Goal: Task Accomplishment & Management: Complete application form

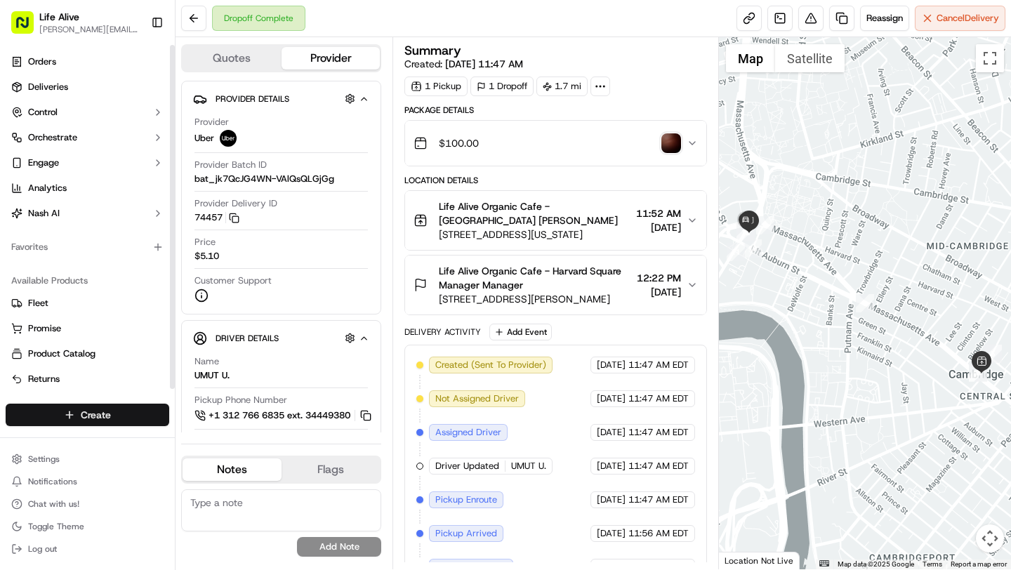
click at [94, 418] on html "Life Alive [PERSON_NAME][EMAIL_ADDRESS][DOMAIN_NAME] Toggle Sidebar Orders Deli…" at bounding box center [505, 285] width 1011 height 570
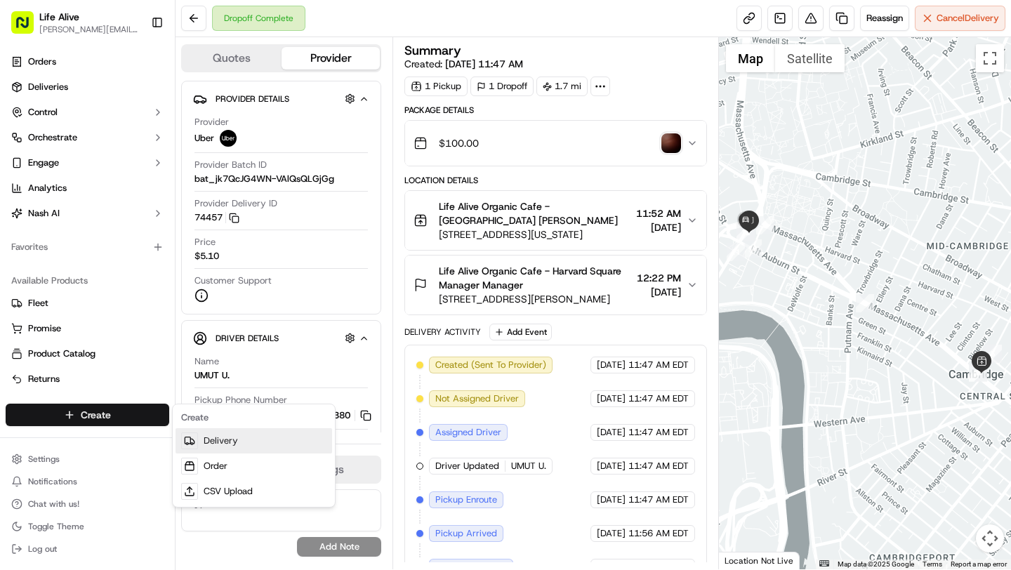
click at [216, 443] on link "Delivery" at bounding box center [254, 440] width 157 height 25
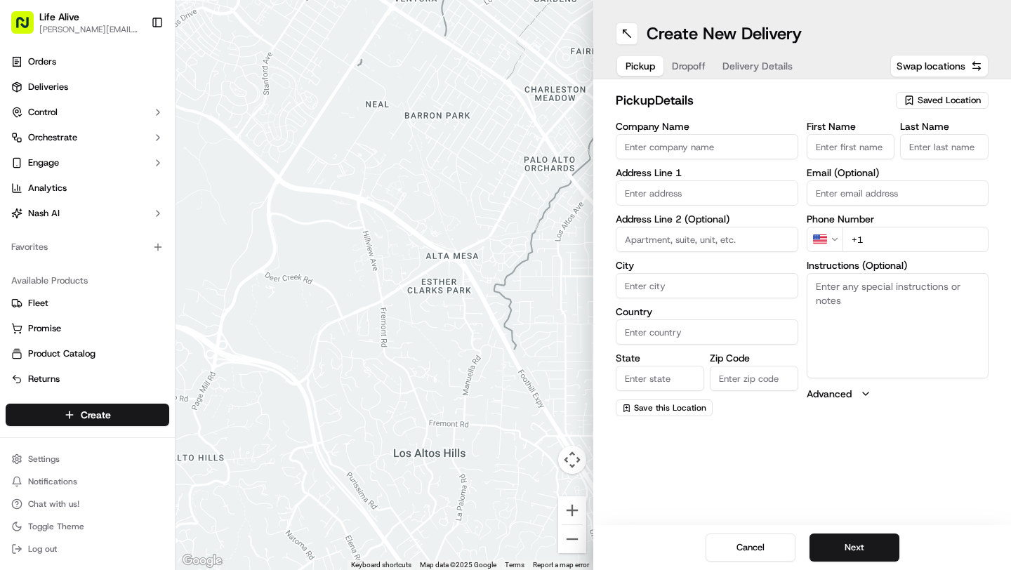
click at [741, 141] on input "Company Name" at bounding box center [707, 146] width 183 height 25
type input "Life Alive Organic Cafe - [GEOGRAPHIC_DATA]"
type input "[STREET_ADDRESS][US_STATE]"
type input "[GEOGRAPHIC_DATA]"
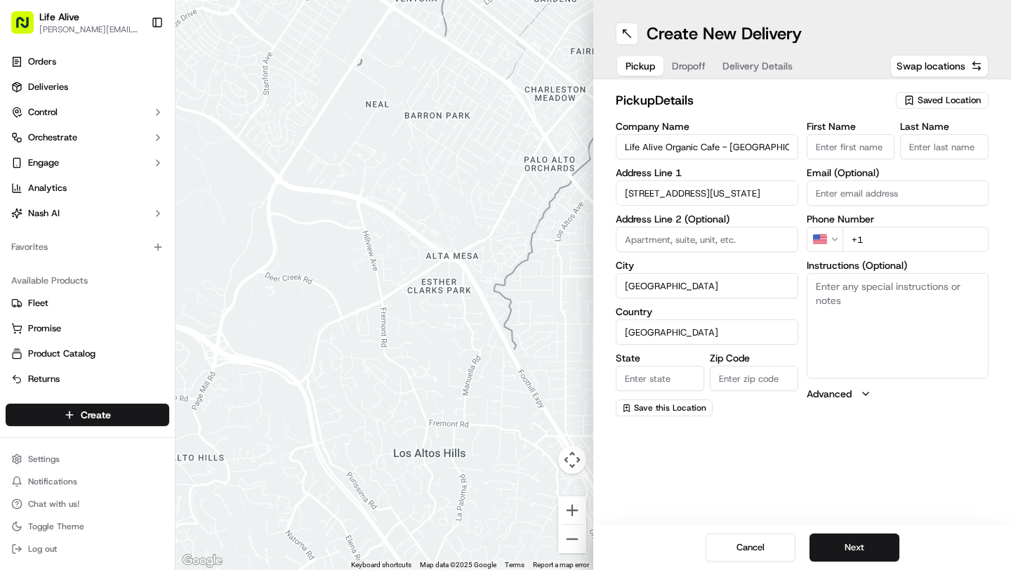
type input "MA"
type input "02139"
type input "[PERSON_NAME]"
type input "Instasi"
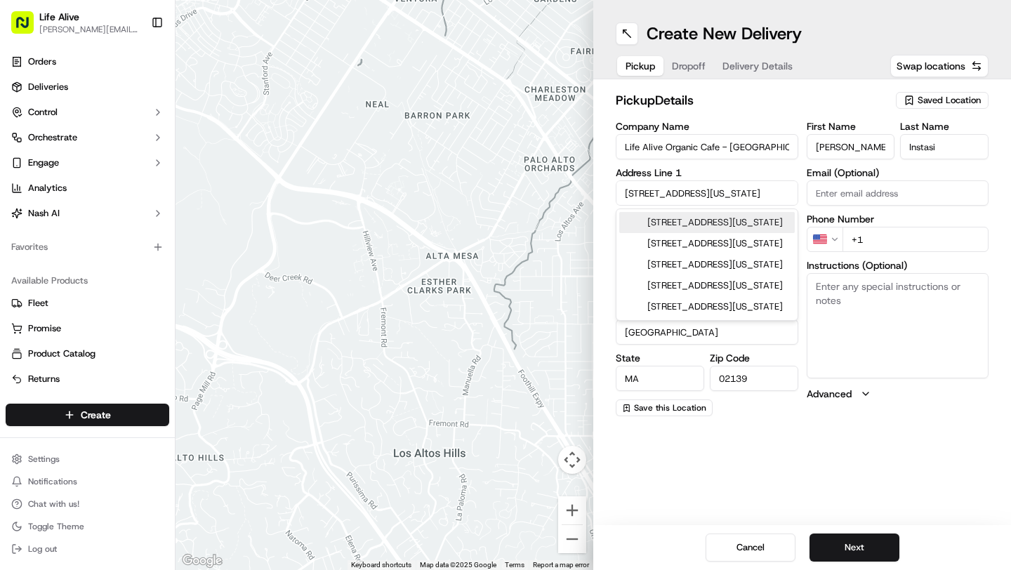
click at [921, 242] on input "+1" at bounding box center [916, 239] width 147 height 25
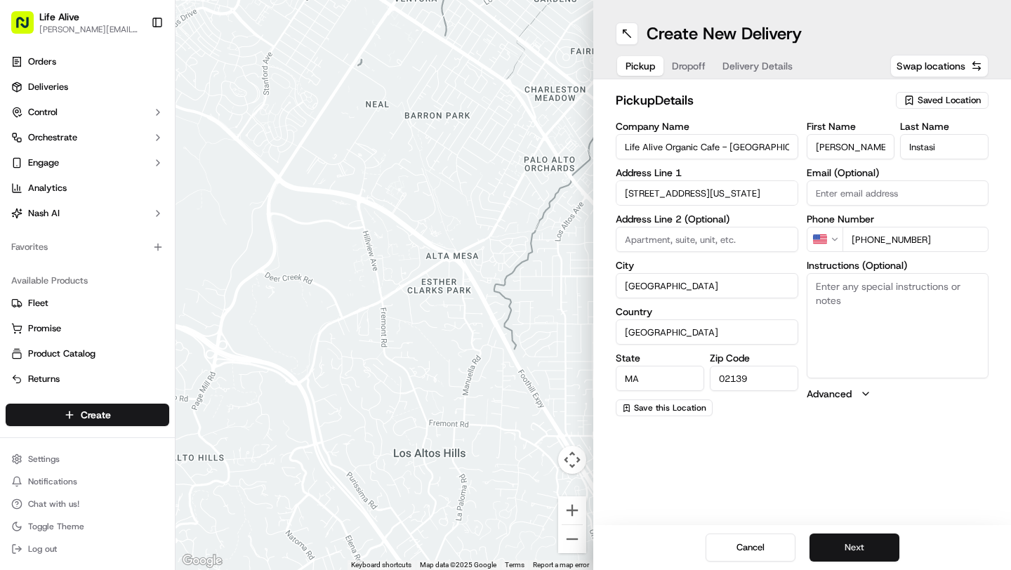
type input "[PHONE_NUMBER]"
click at [857, 547] on button "Next" at bounding box center [855, 548] width 90 height 28
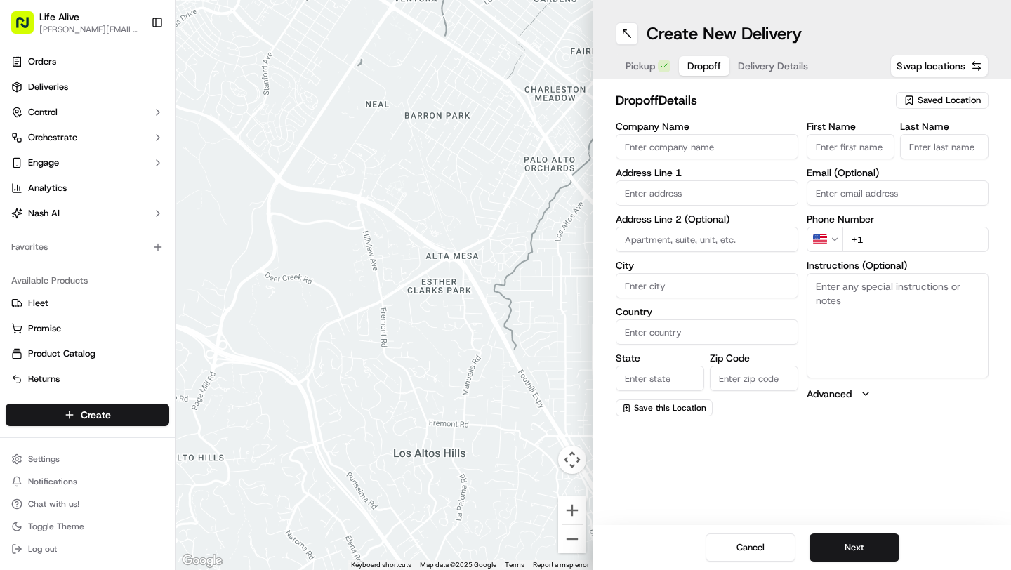
click at [709, 147] on input "Company Name" at bounding box center [707, 146] width 183 height 25
type input "Life Alive Organic Cafe - [GEOGRAPHIC_DATA]"
type input "[STREET_ADDRESS][PERSON_NAME]"
type input "[GEOGRAPHIC_DATA]"
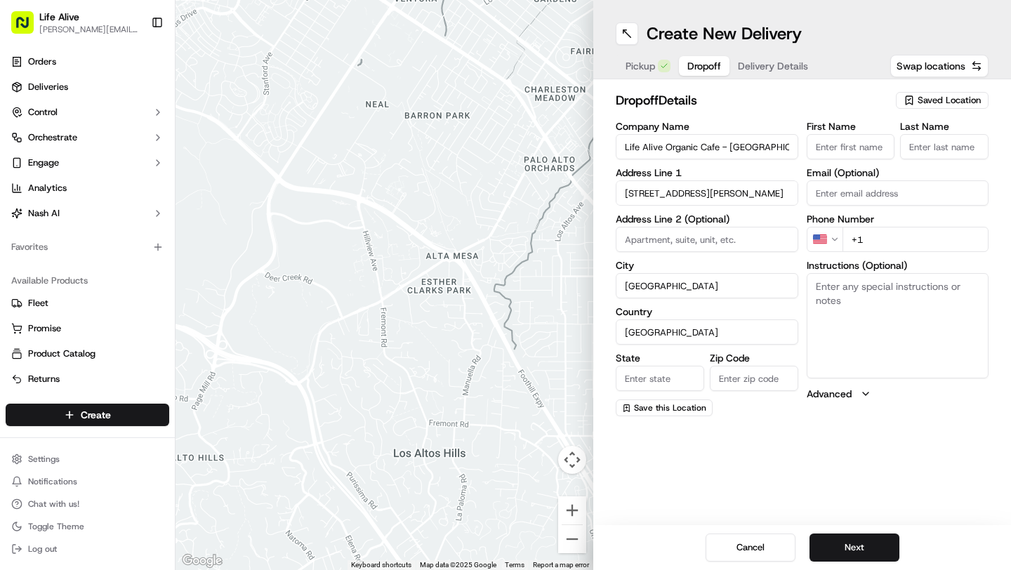
type input "MA"
type input "02138"
type input "Manager"
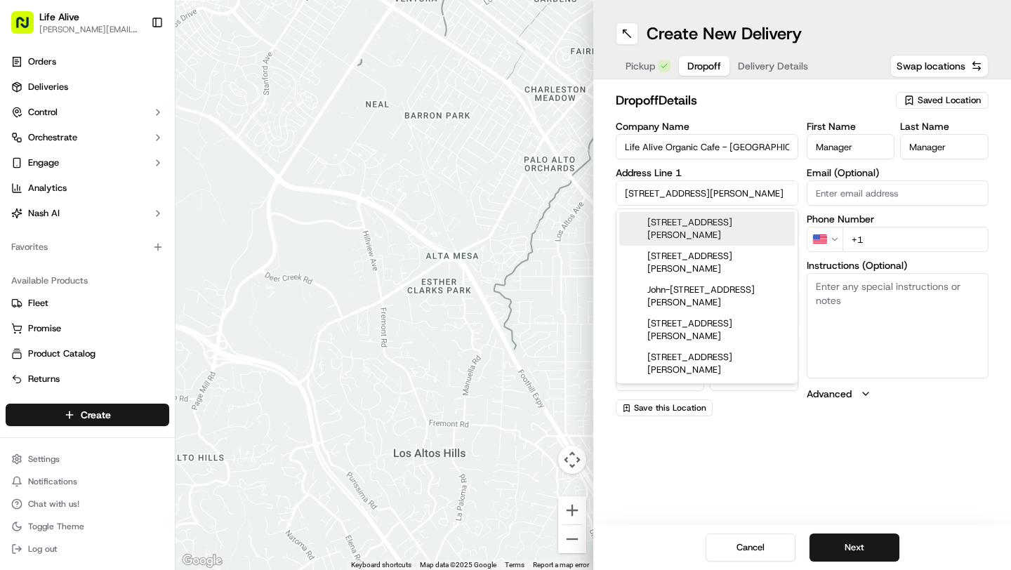
click at [896, 246] on input "+1" at bounding box center [916, 239] width 147 height 25
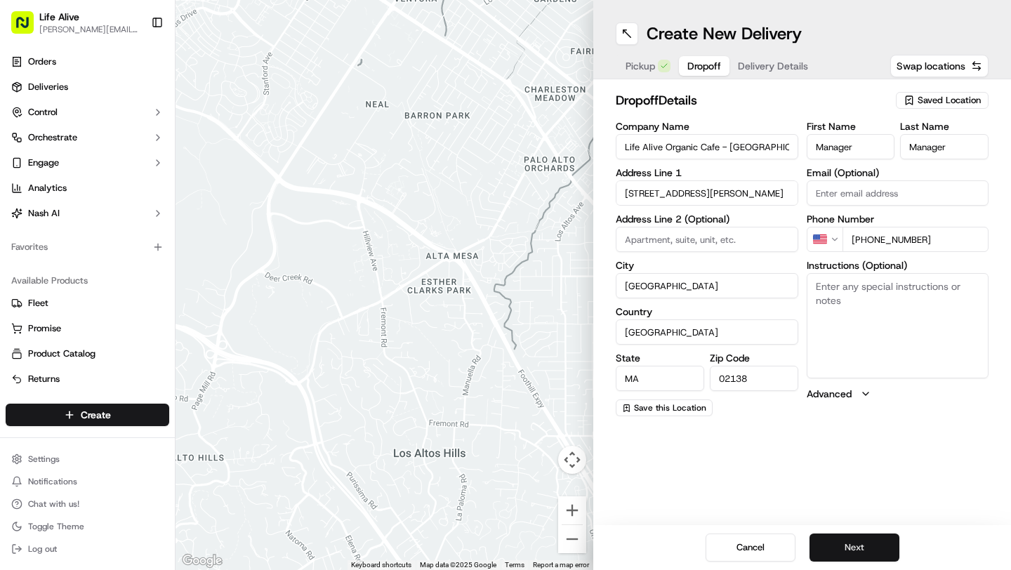
type input "[PHONE_NUMBER]"
click at [841, 543] on button "Next" at bounding box center [855, 548] width 90 height 28
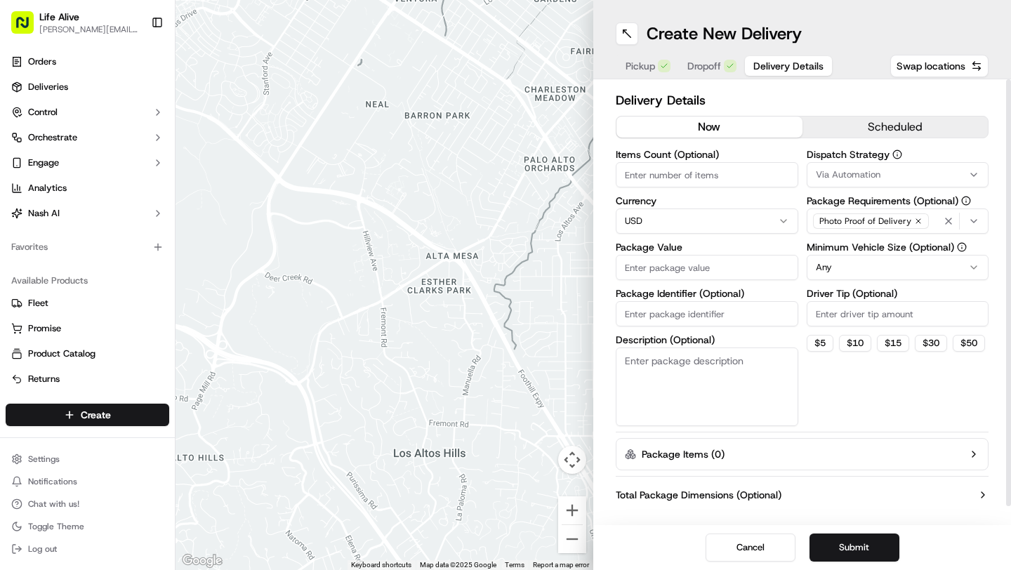
click at [658, 176] on input "Items Count (Optional)" at bounding box center [707, 174] width 183 height 25
type input "1"
click at [721, 320] on input "Package Identifier (Optional)" at bounding box center [707, 313] width 183 height 25
click at [690, 279] on input "Package Value" at bounding box center [707, 267] width 183 height 25
type input "100"
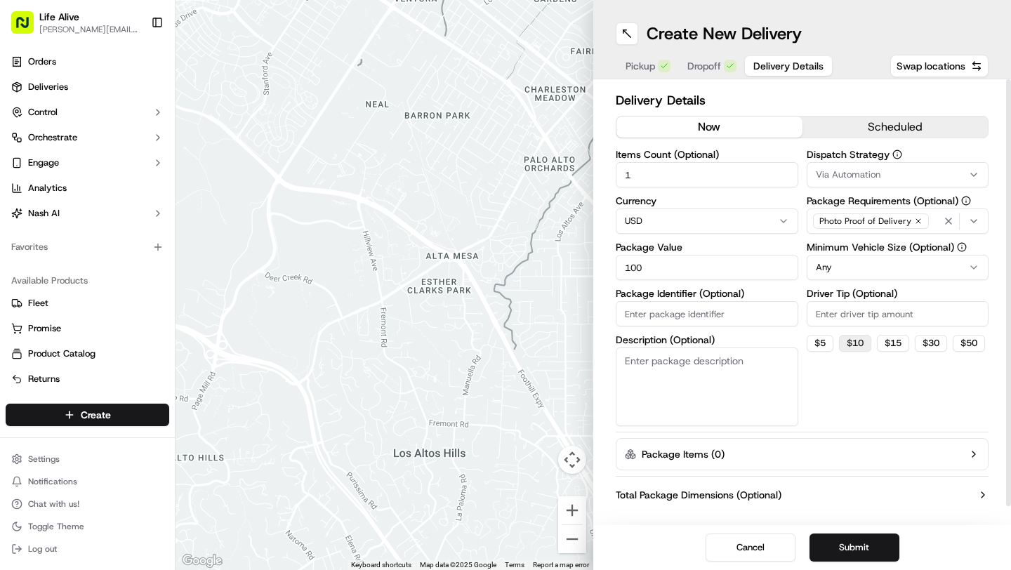
click at [860, 346] on button "$ 10" at bounding box center [855, 343] width 32 height 17
type input "10"
click at [869, 275] on html "Life Alive [PERSON_NAME][EMAIL_ADDRESS][DOMAIN_NAME] Toggle Sidebar Orders Deli…" at bounding box center [505, 285] width 1011 height 570
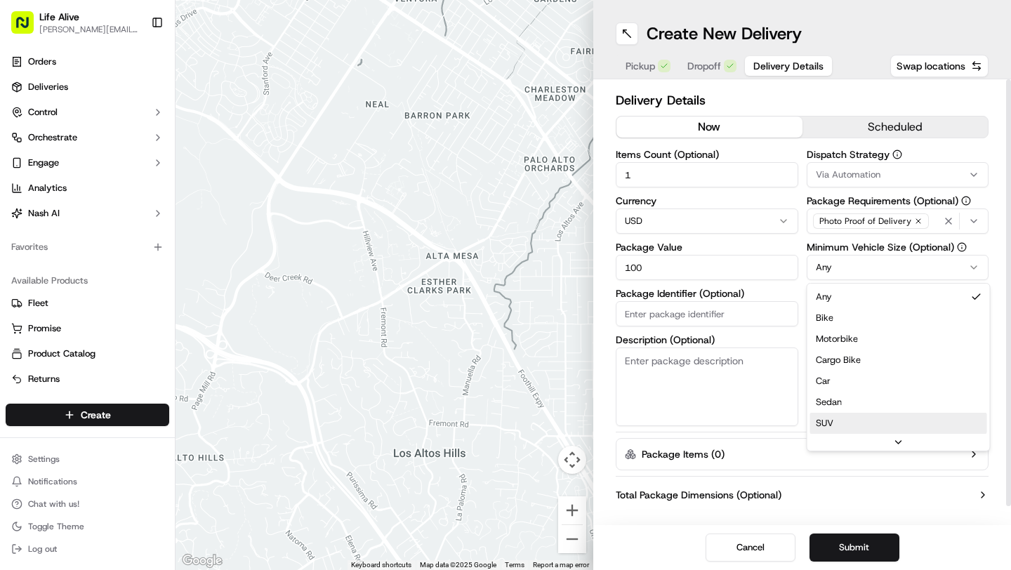
click at [830, 421] on div "Dispatch Strategy Via Automation Package Requirements (Optional) Photo Proof of…" at bounding box center [898, 288] width 183 height 277
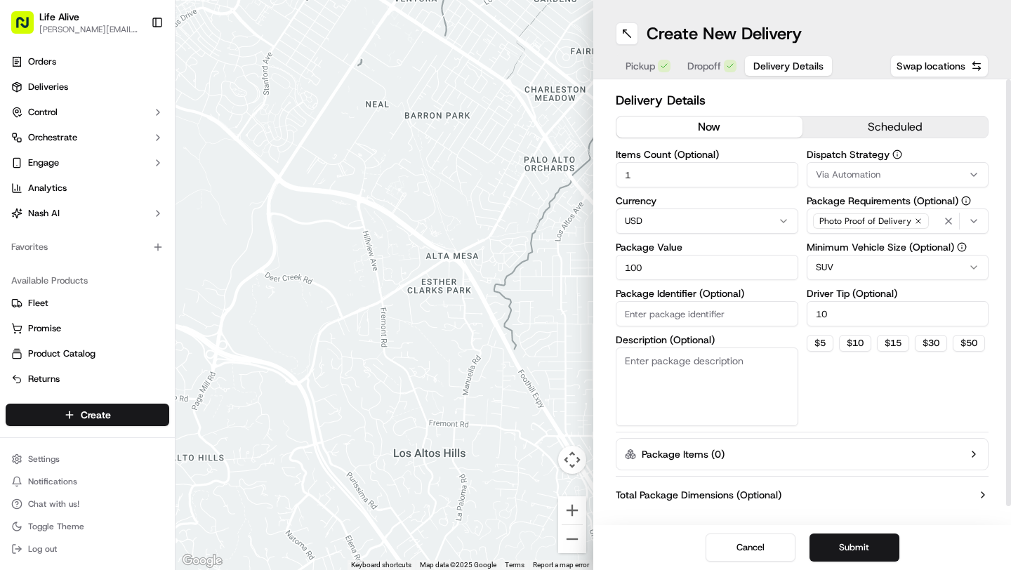
click at [876, 405] on div "Dispatch Strategy Via Automation Package Requirements (Optional) Photo Proof of…" at bounding box center [898, 288] width 183 height 277
click at [840, 560] on button "Submit" at bounding box center [855, 548] width 90 height 28
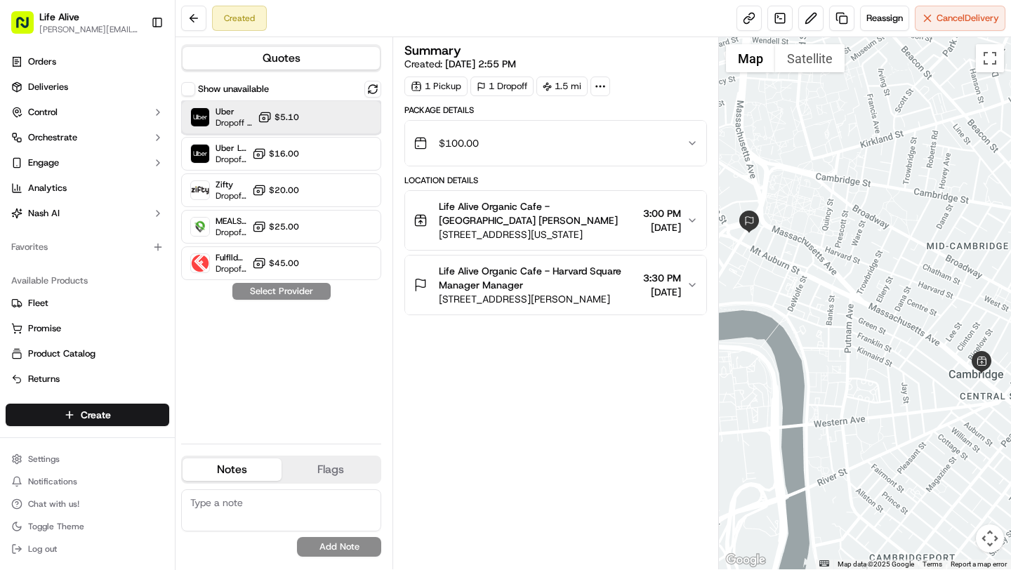
click at [321, 107] on div "Uber Dropoff ETA 28 minutes $5.10" at bounding box center [281, 117] width 200 height 34
click at [299, 291] on button "Assign Provider" at bounding box center [282, 291] width 100 height 17
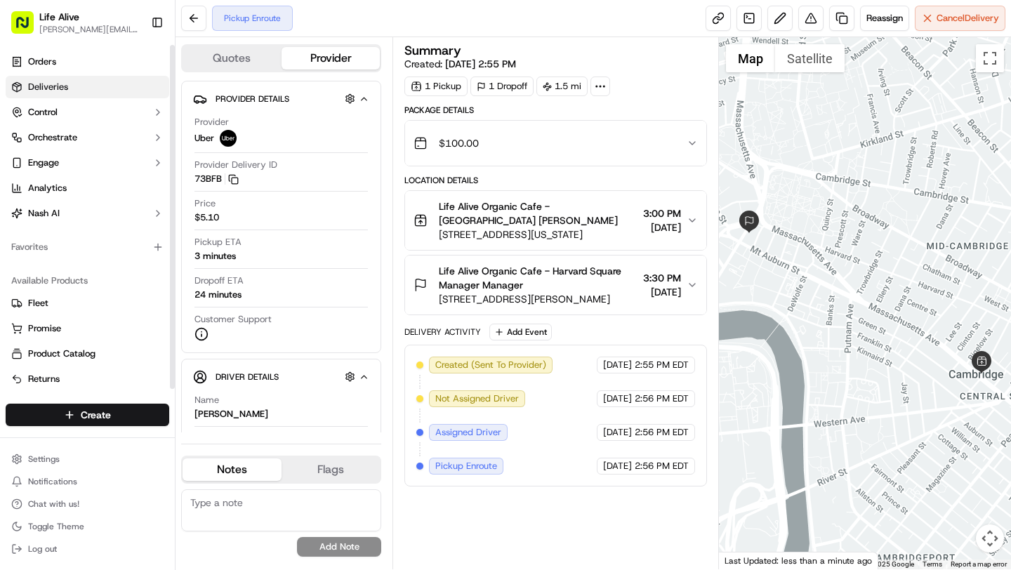
click at [55, 88] on span "Deliveries" at bounding box center [48, 87] width 40 height 13
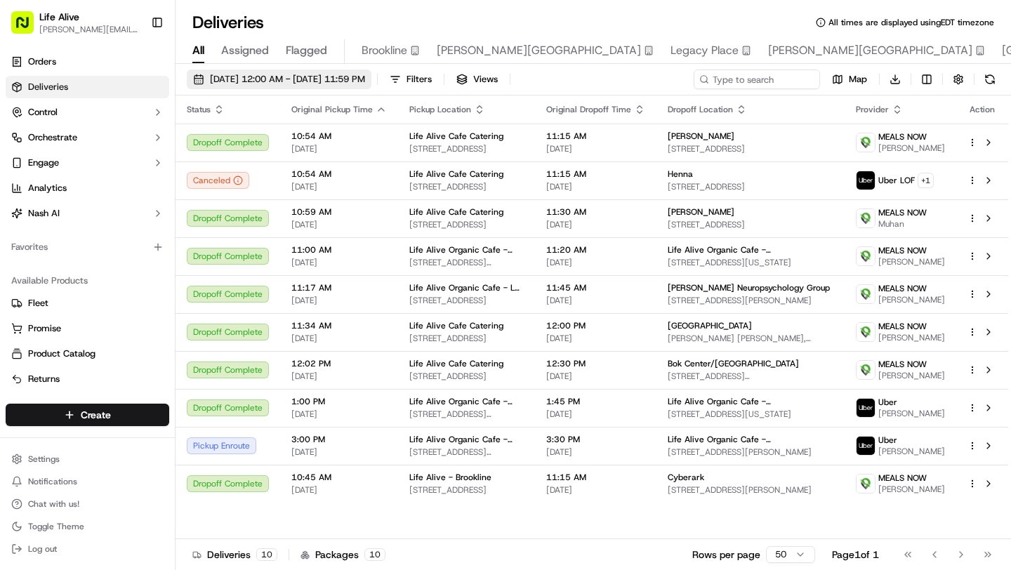
click at [365, 79] on span "[DATE] 12:00 AM - [DATE] 11:59 PM" at bounding box center [287, 79] width 155 height 13
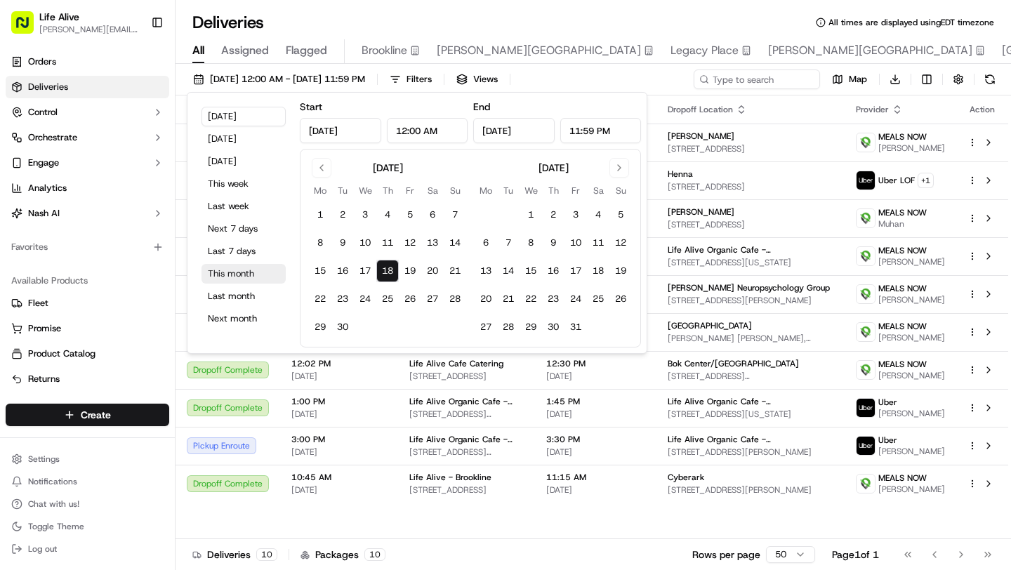
click at [246, 272] on button "This month" at bounding box center [244, 274] width 84 height 20
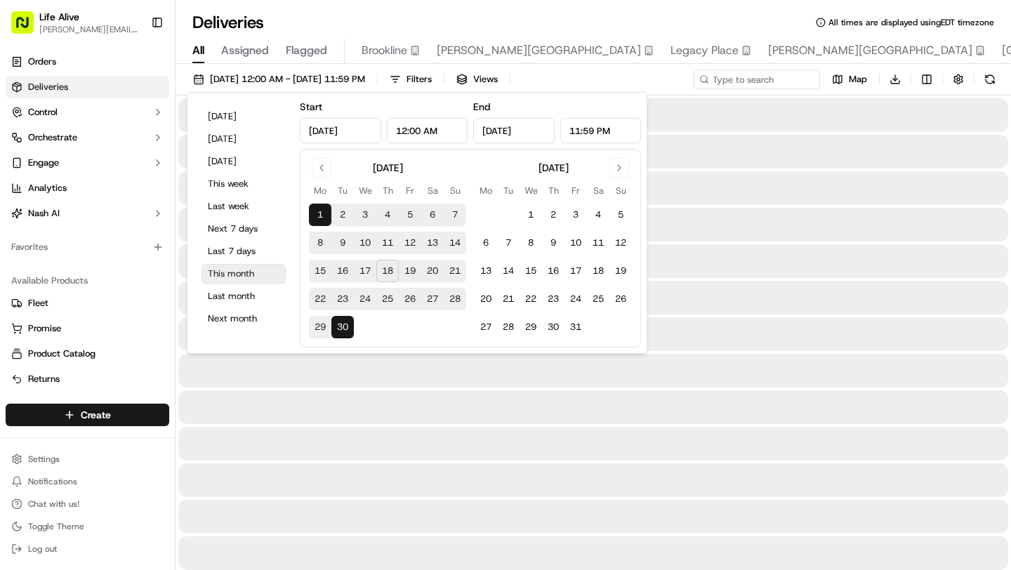
type input "[DATE]"
click at [438, 22] on div "Deliveries All times are displayed using EDT timezone" at bounding box center [594, 22] width 836 height 22
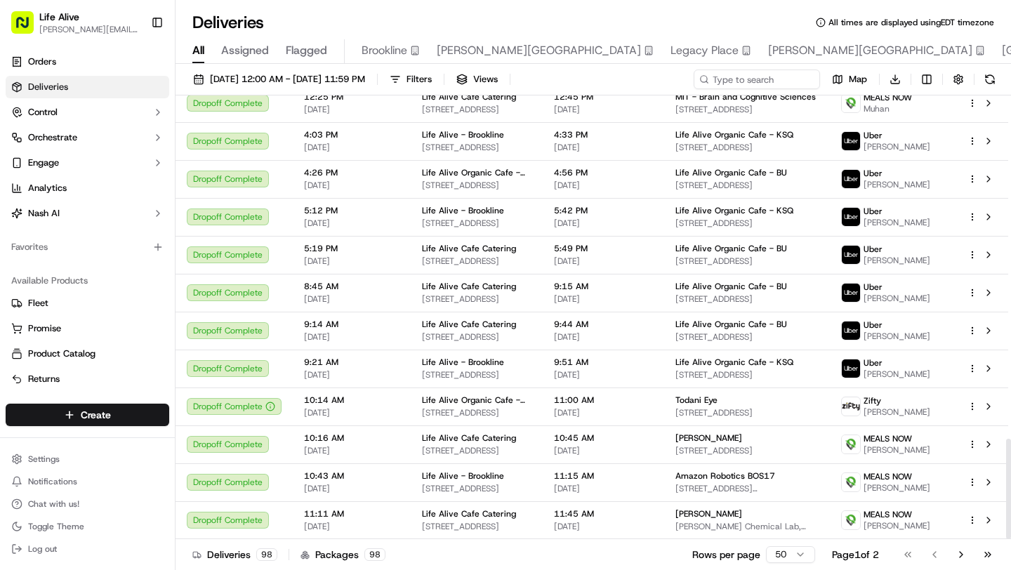
scroll to position [1523, 0]
click at [961, 555] on button "Go to next page" at bounding box center [961, 555] width 24 height 20
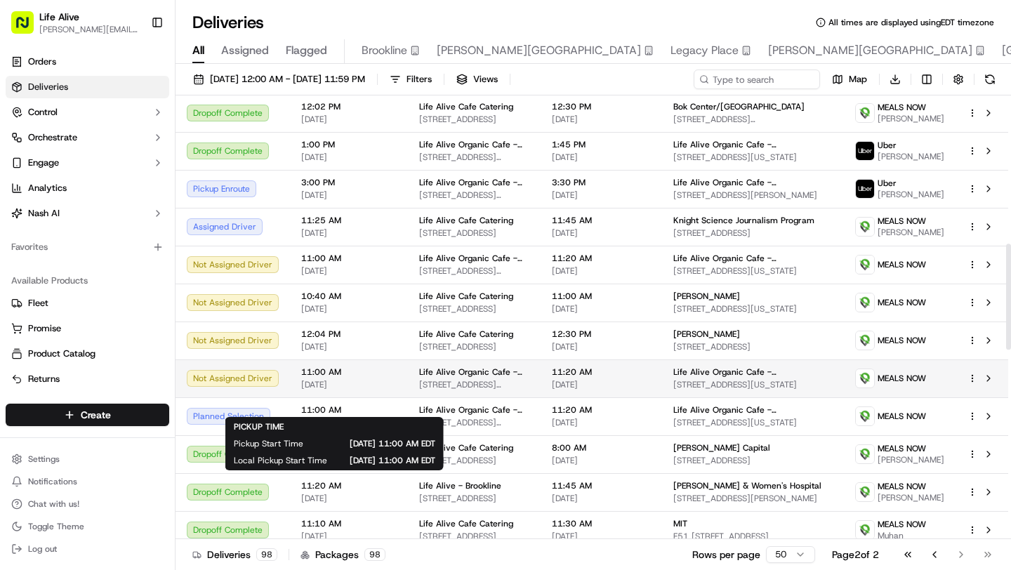
scroll to position [638, 0]
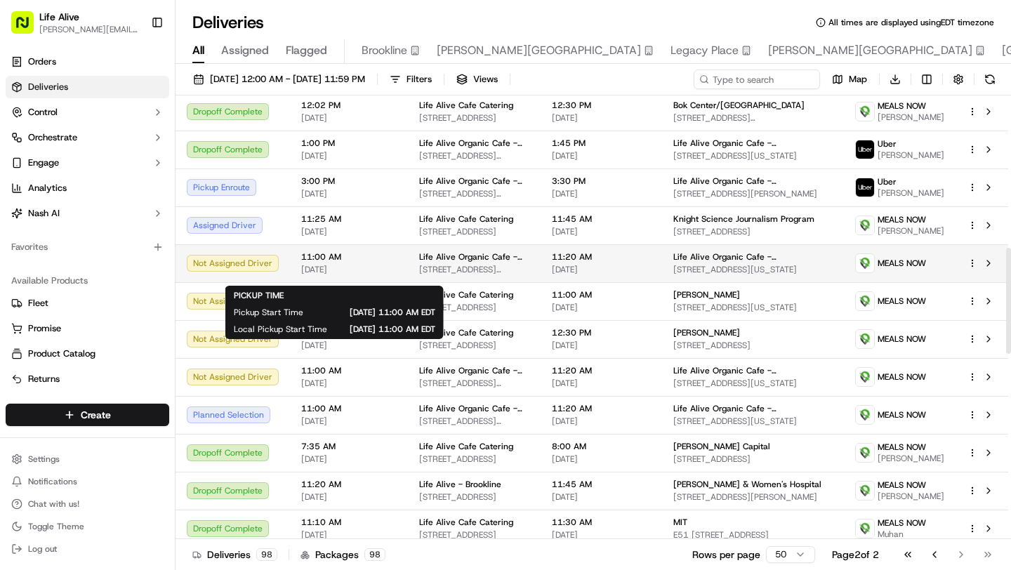
click at [383, 263] on span "11:00 AM" at bounding box center [349, 256] width 96 height 11
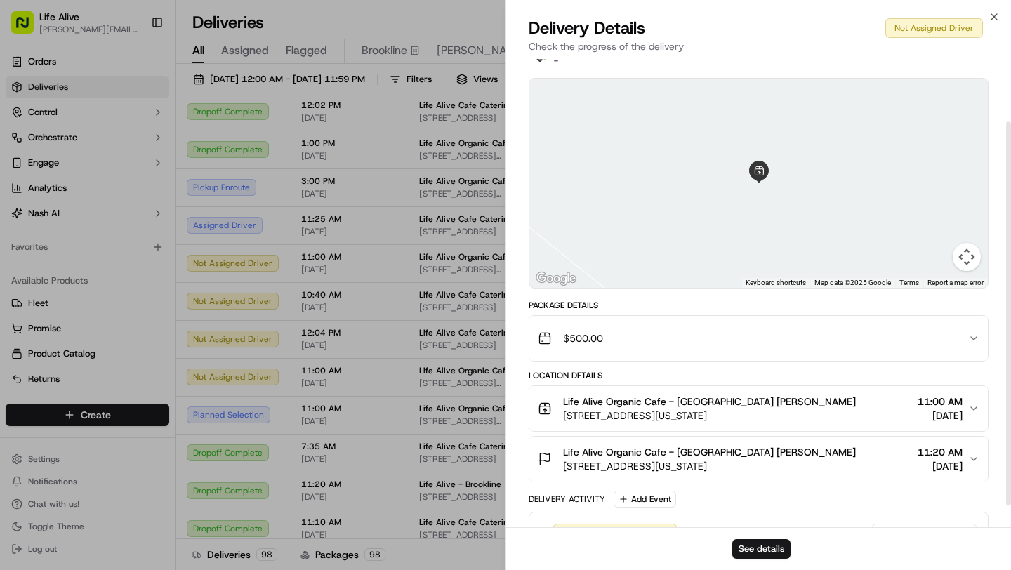
scroll to position [98, 0]
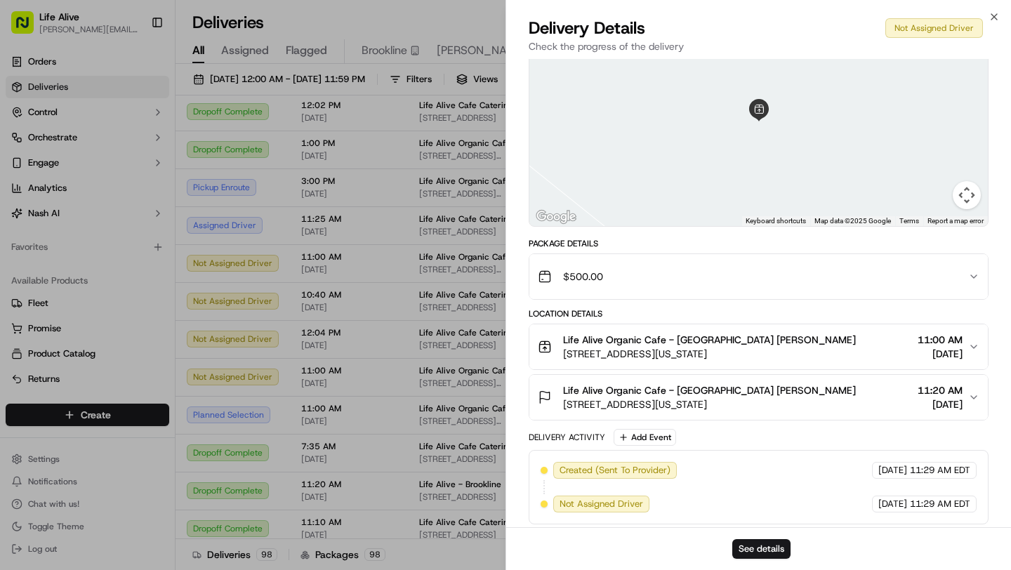
click at [697, 361] on button "Life Alive Organic Cafe - [GEOGRAPHIC_DATA] [PERSON_NAME] [STREET_ADDRESS][US_S…" at bounding box center [758, 346] width 459 height 45
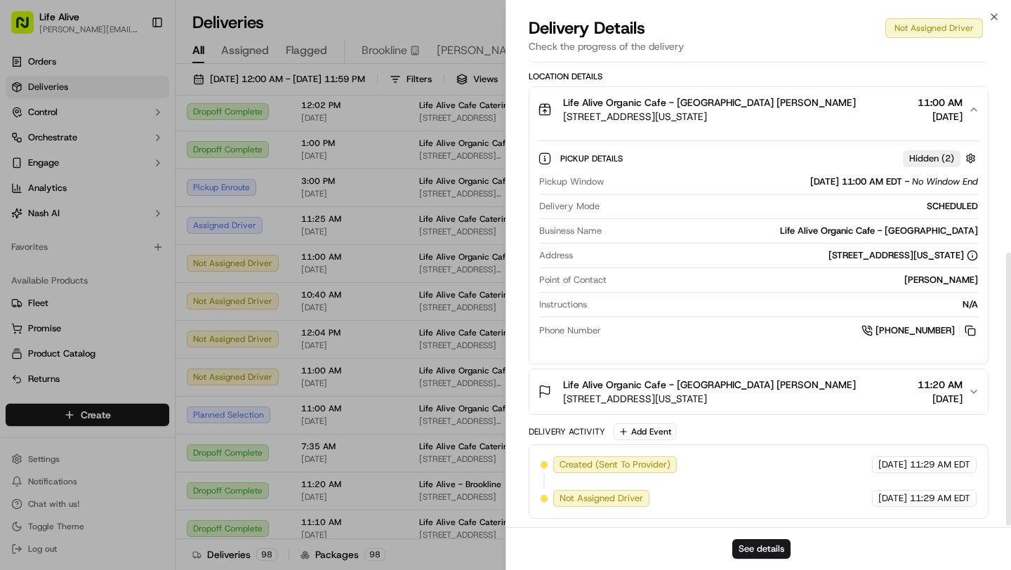
scroll to position [332, 0]
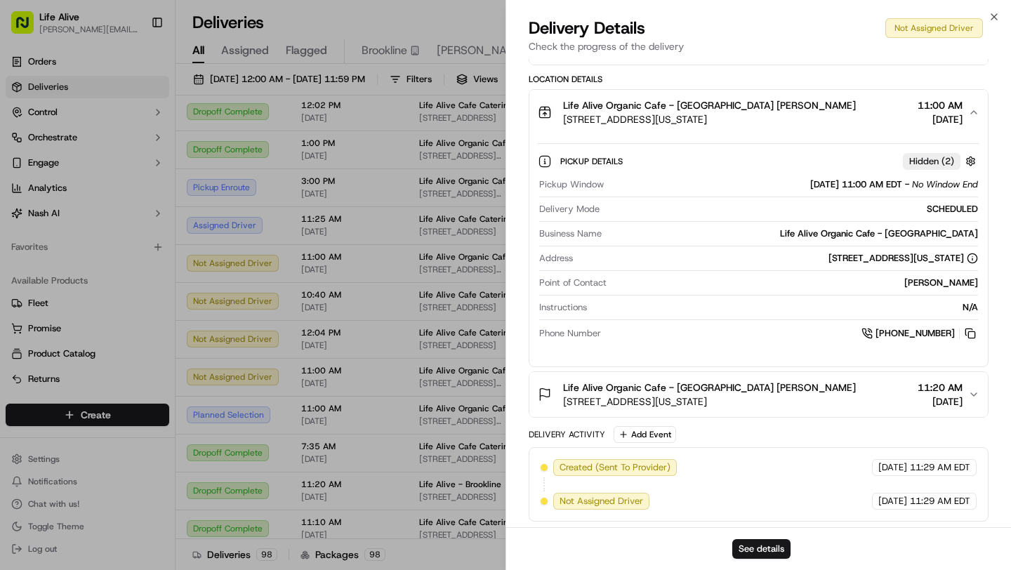
click at [971, 394] on icon "button" at bounding box center [974, 394] width 6 height 3
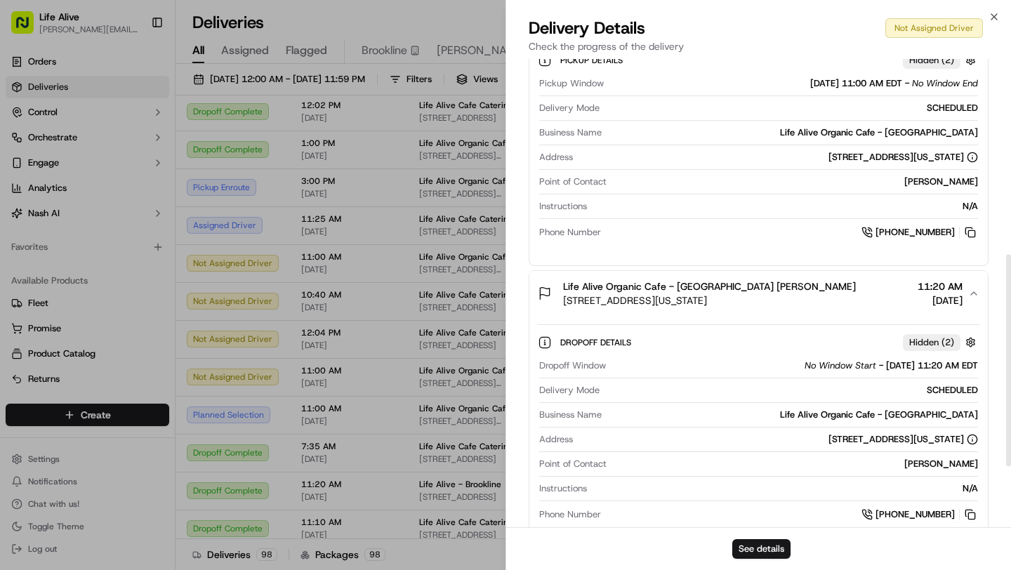
scroll to position [432, 0]
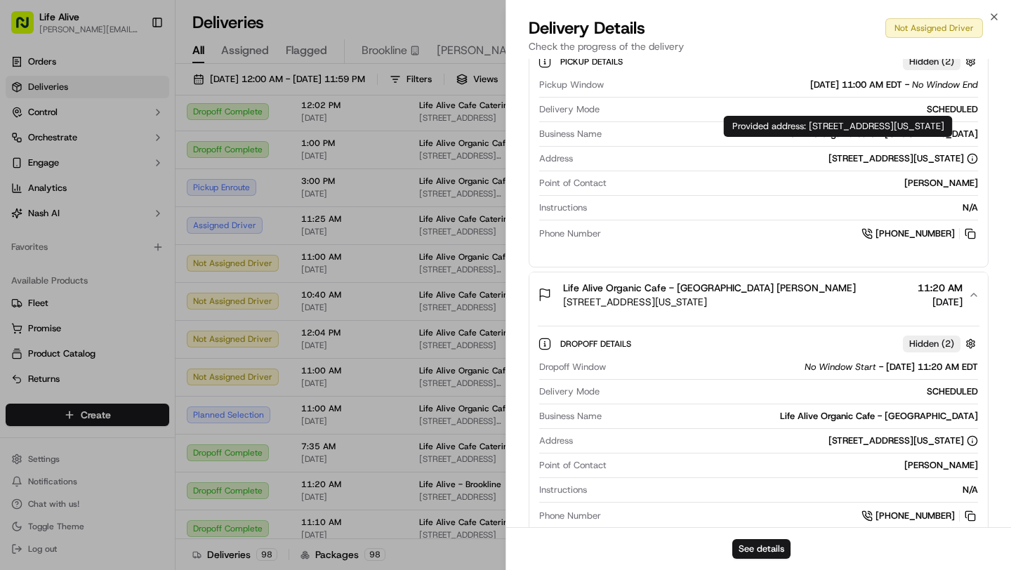
click at [829, 162] on div "[STREET_ADDRESS][US_STATE]" at bounding box center [904, 158] width 150 height 13
click at [977, 158] on circle at bounding box center [972, 158] width 9 height 9
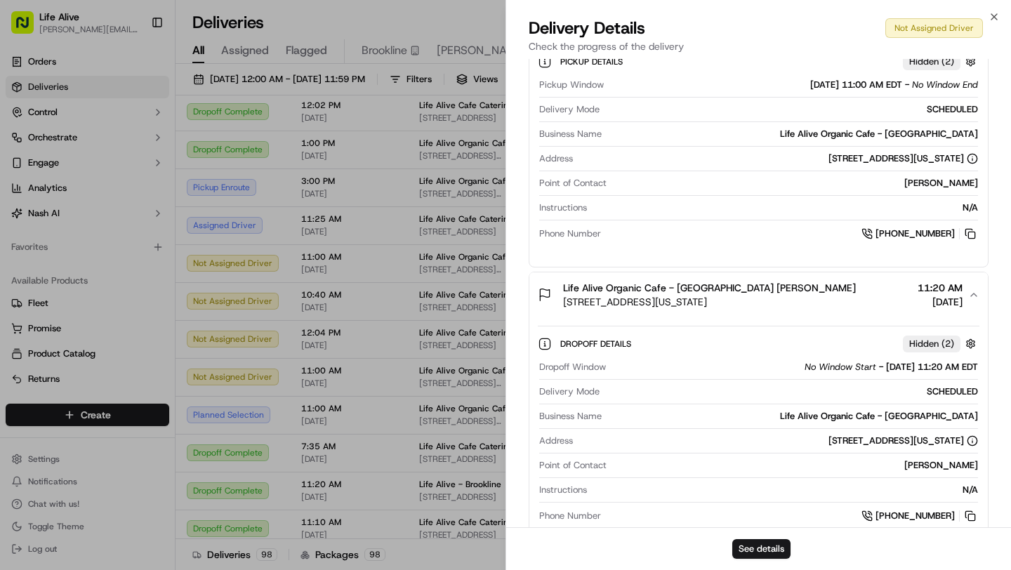
click at [973, 159] on icon at bounding box center [973, 160] width 0 height 2
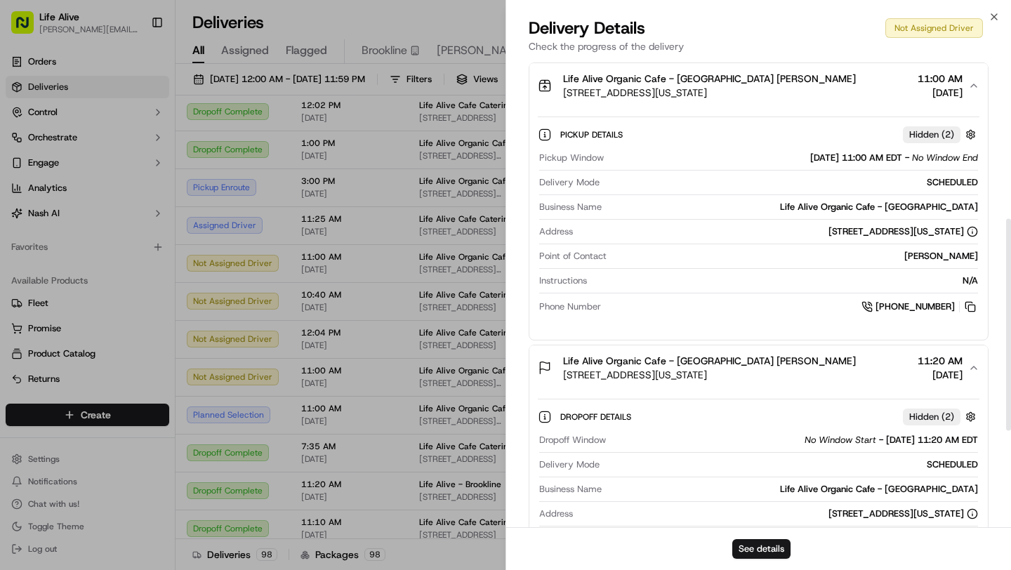
scroll to position [353, 0]
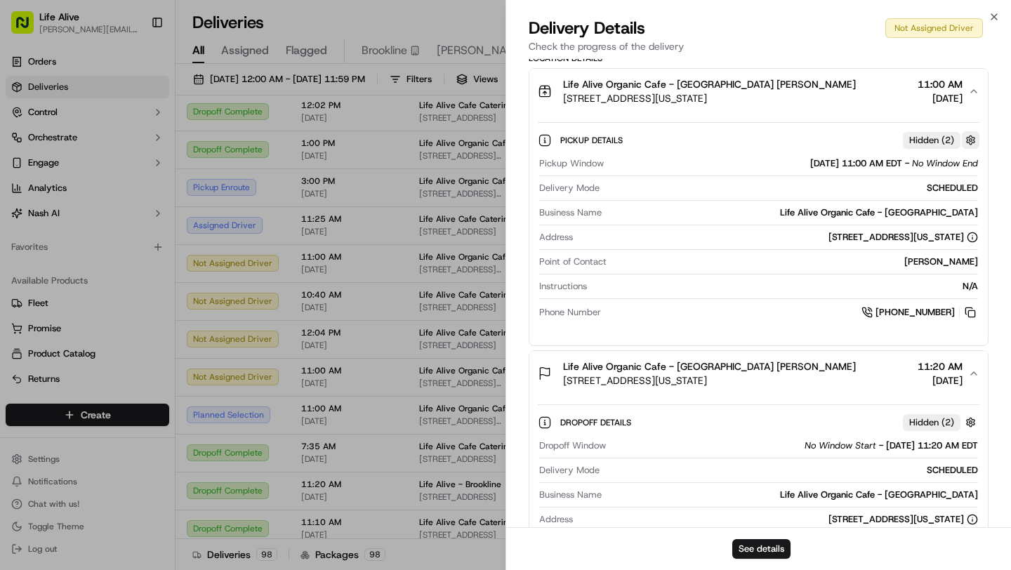
click at [970, 142] on button "button" at bounding box center [971, 140] width 18 height 18
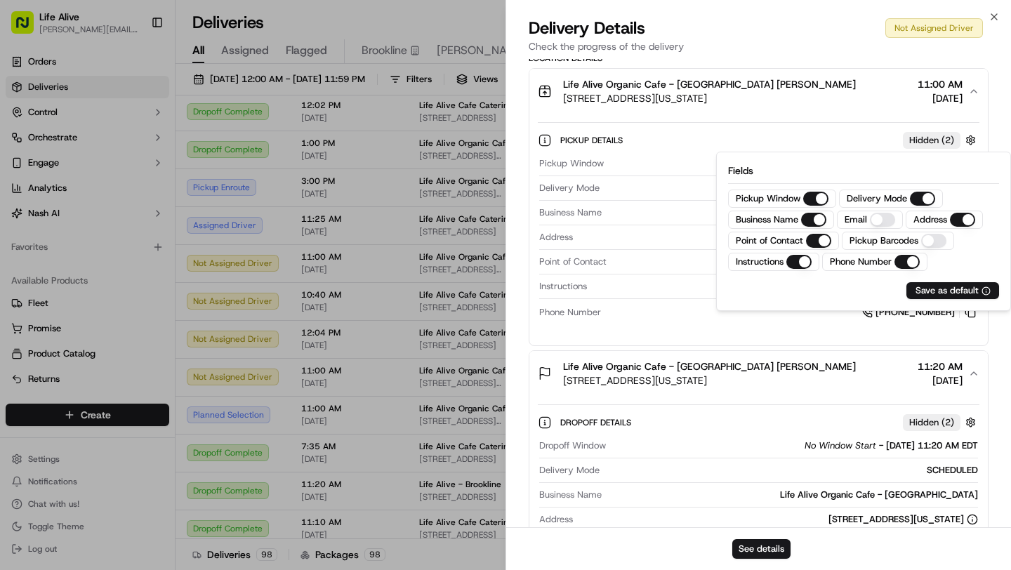
click at [860, 133] on div "Pickup Details Hidden ( 2 )" at bounding box center [769, 140] width 419 height 18
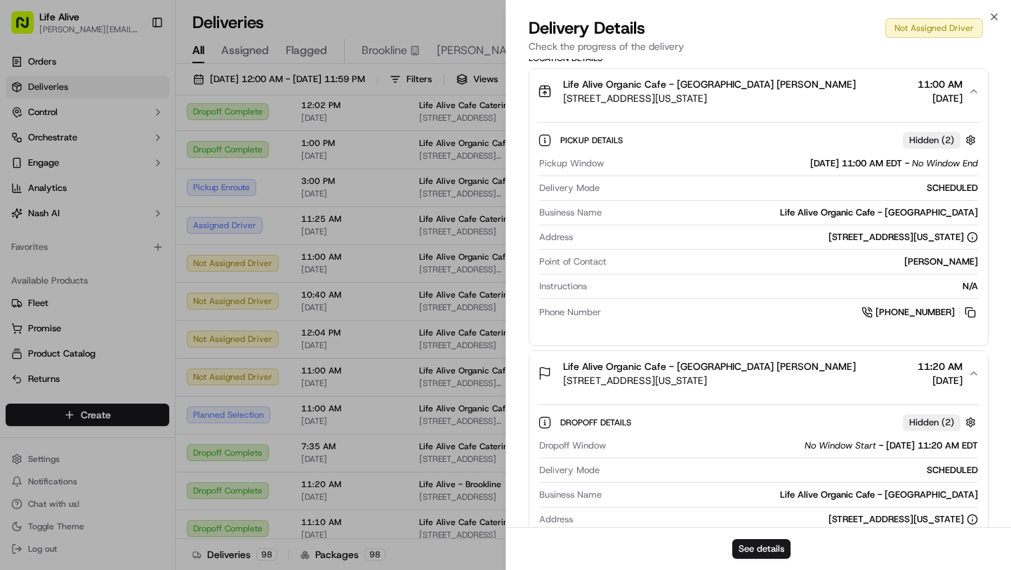
click at [970, 93] on icon "button" at bounding box center [973, 91] width 11 height 11
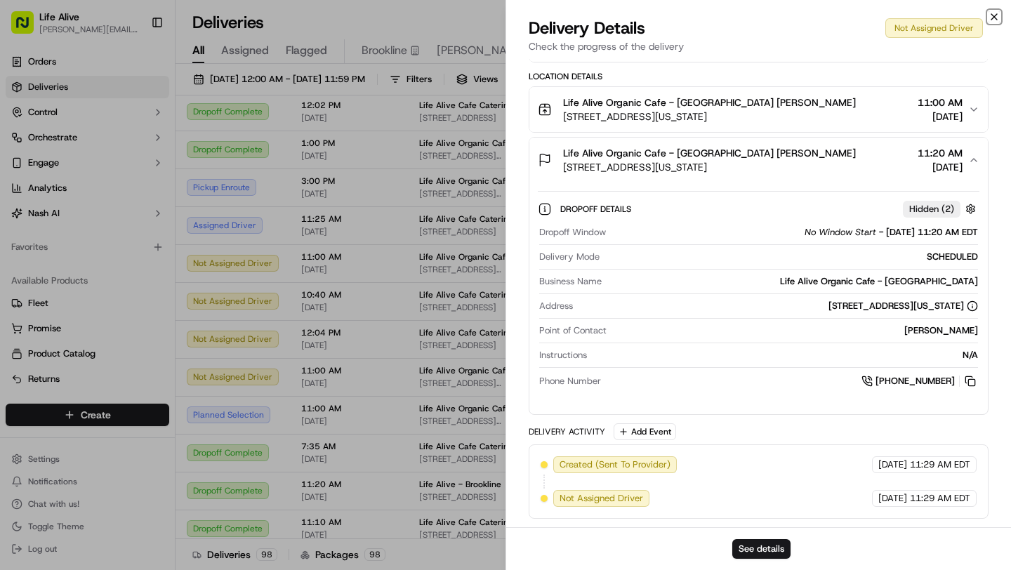
click at [991, 18] on icon "button" at bounding box center [994, 16] width 11 height 11
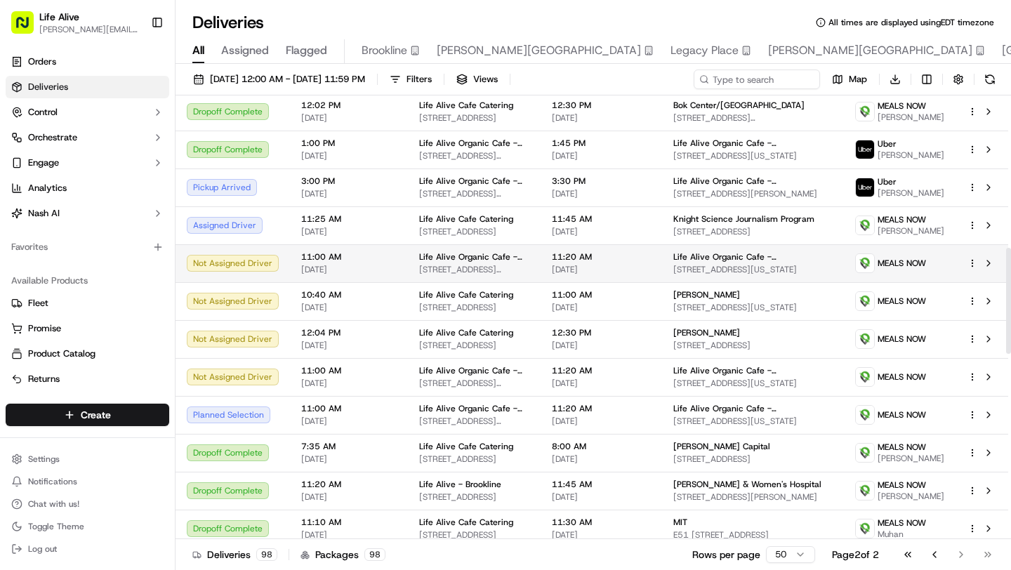
click at [970, 273] on html "Life Alive [PERSON_NAME][EMAIL_ADDRESS][DOMAIN_NAME] Toggle Sidebar Orders Deli…" at bounding box center [505, 285] width 1011 height 570
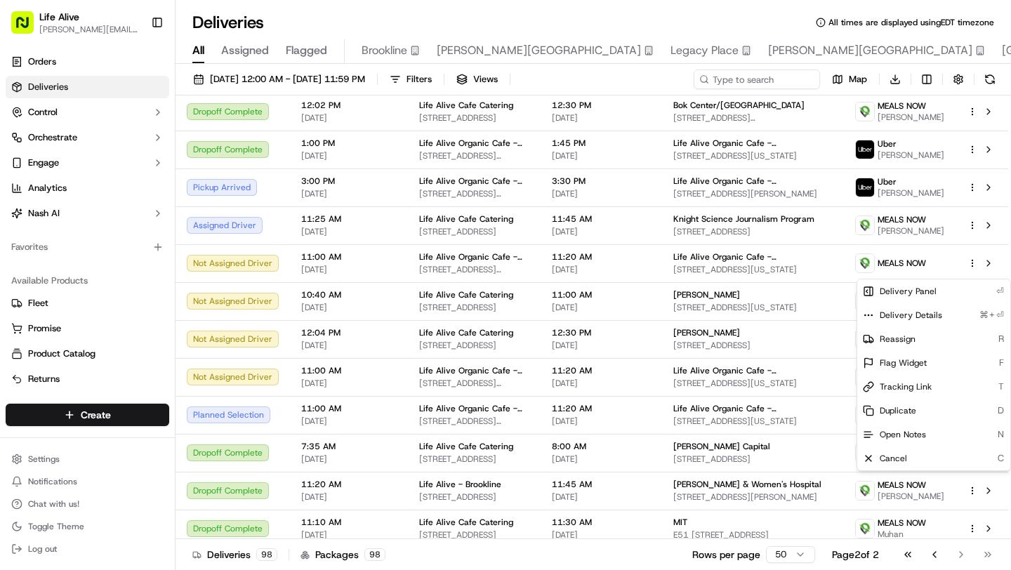
click at [973, 270] on html "Life Alive [PERSON_NAME][EMAIL_ADDRESS][DOMAIN_NAME] Toggle Sidebar Orders Deli…" at bounding box center [505, 285] width 1011 height 570
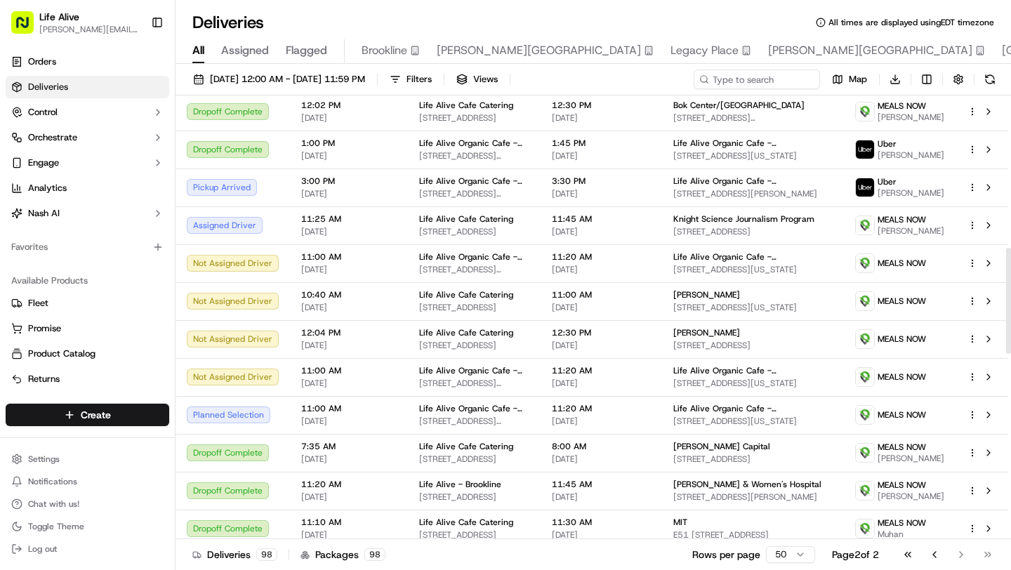
click at [973, 270] on html "Life Alive [PERSON_NAME][EMAIL_ADDRESS][DOMAIN_NAME] Toggle Sidebar Orders Deli…" at bounding box center [505, 285] width 1011 height 570
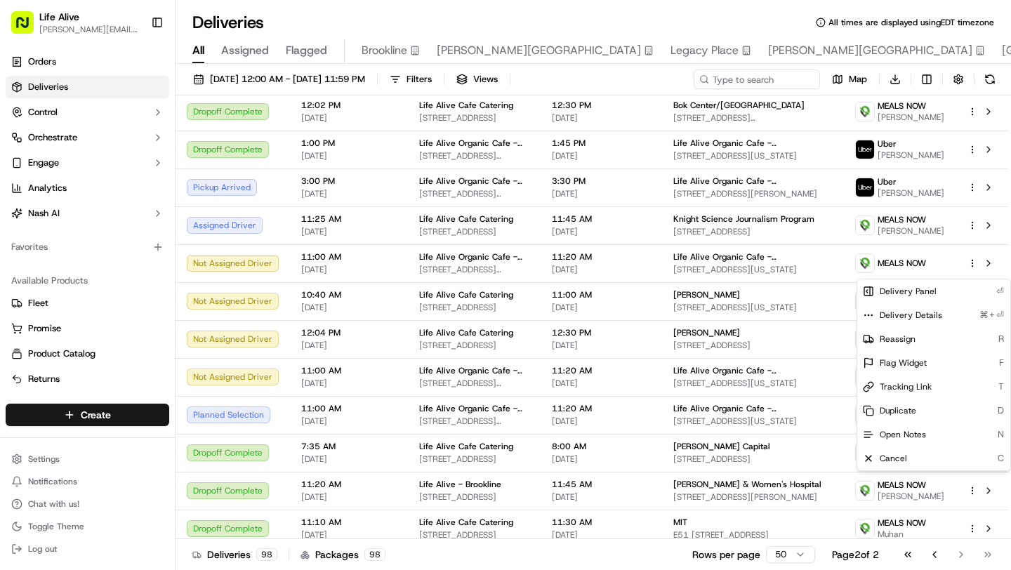
click at [973, 270] on html "Life Alive [PERSON_NAME][EMAIL_ADDRESS][DOMAIN_NAME] Toggle Sidebar Orders Deli…" at bounding box center [505, 285] width 1011 height 570
